Goal: Task Accomplishment & Management: Use online tool/utility

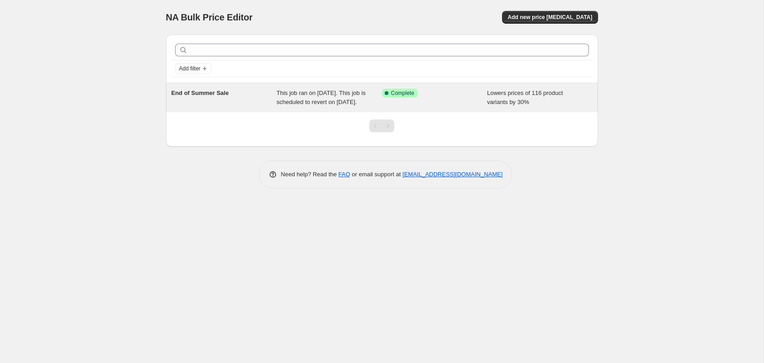
click at [360, 98] on div "This job ran on [DATE]. This job is scheduled to revert on [DATE]." at bounding box center [329, 98] width 106 height 18
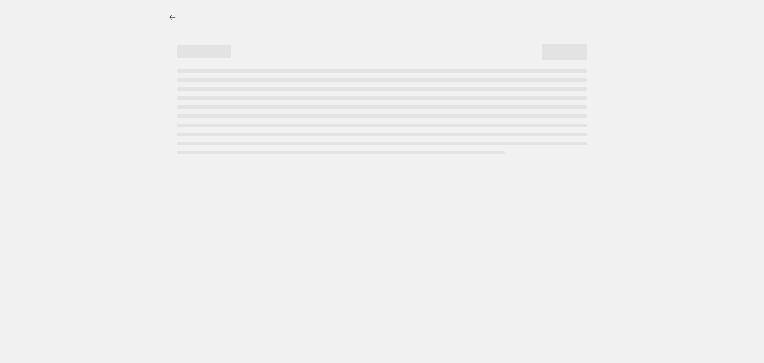
select select "percentage"
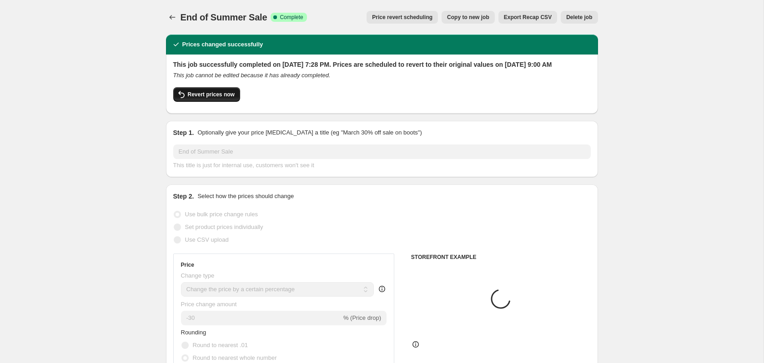
click at [230, 98] on span "Revert prices now" at bounding box center [211, 94] width 47 height 7
checkbox input "false"
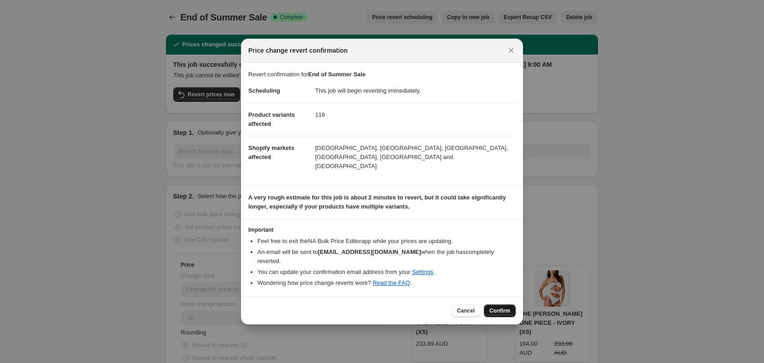
click at [501, 307] on span "Confirm" at bounding box center [499, 310] width 21 height 7
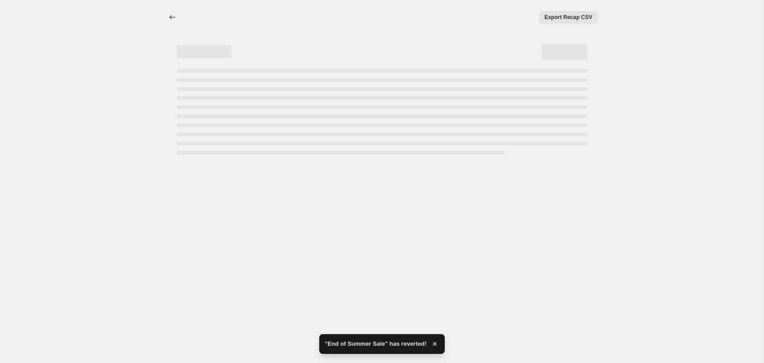
select select "percentage"
